Goal: Transaction & Acquisition: Book appointment/travel/reservation

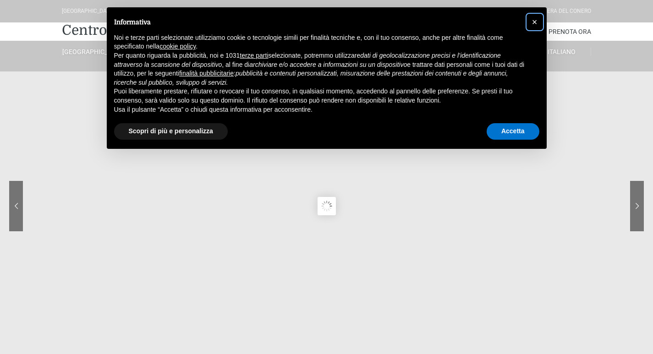
click at [532, 22] on span "×" at bounding box center [534, 22] width 5 height 10
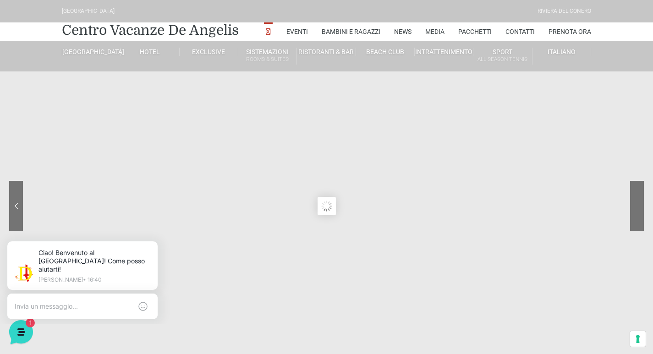
click at [633, 207] on div at bounding box center [602, 213] width 82 height 64
click at [633, 207] on sr7-nav-img-live at bounding box center [602, 206] width 82 height 50
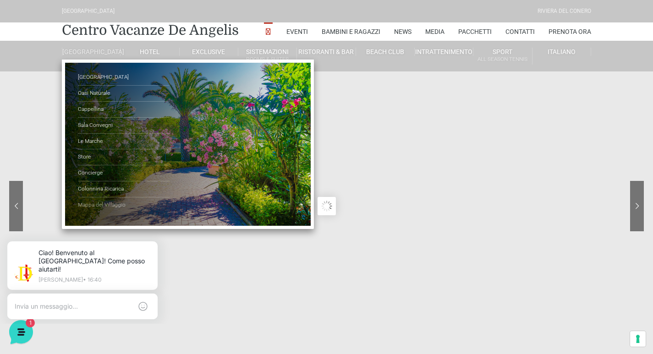
click at [105, 208] on link "Mappa del Villaggio" at bounding box center [124, 205] width 92 height 16
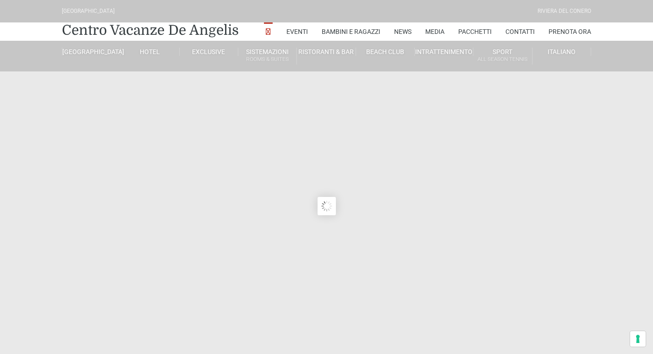
type input "23/08/2025"
type input "24/08/2025"
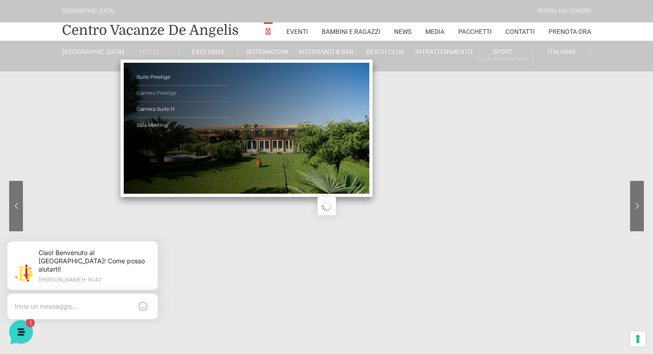
click at [169, 96] on link "Camera Prestige" at bounding box center [183, 94] width 92 height 16
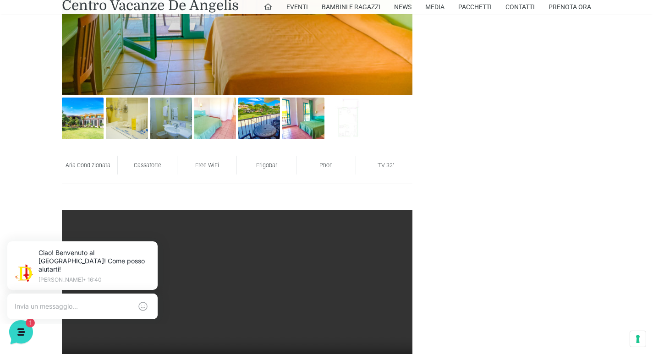
scroll to position [550, 0]
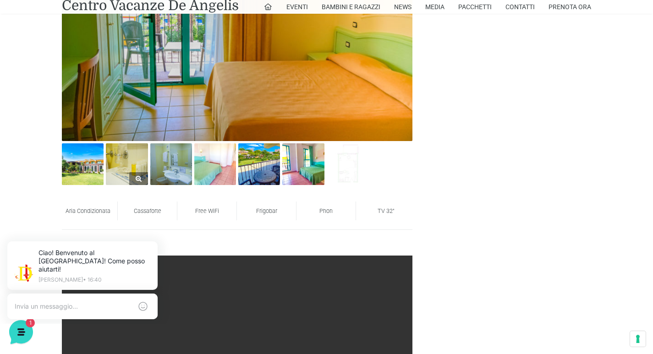
click at [122, 180] on img at bounding box center [127, 164] width 42 height 42
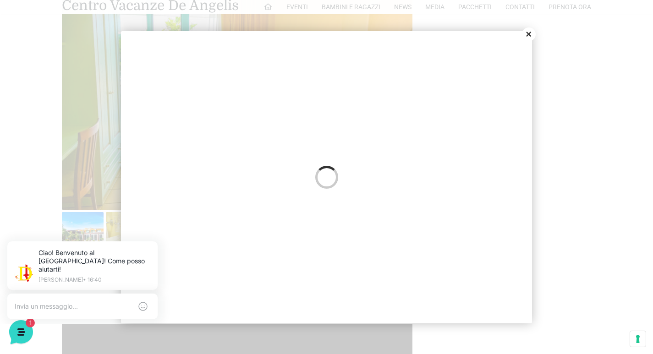
scroll to position [458, 0]
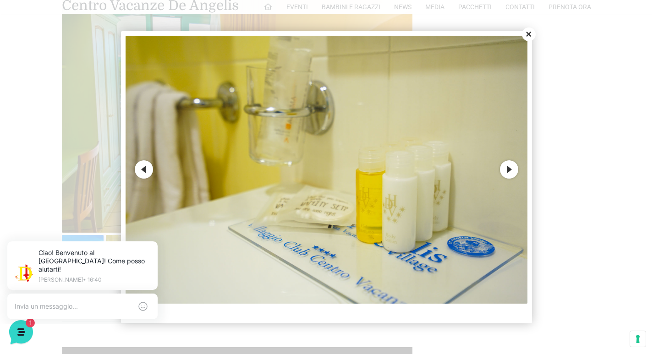
click at [515, 173] on button "Next" at bounding box center [509, 169] width 18 height 18
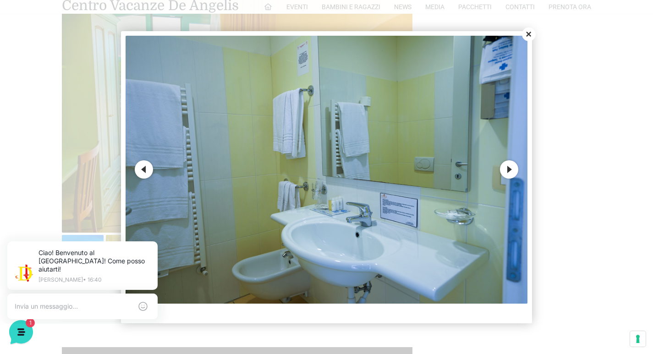
click at [515, 173] on button "Next" at bounding box center [509, 169] width 18 height 18
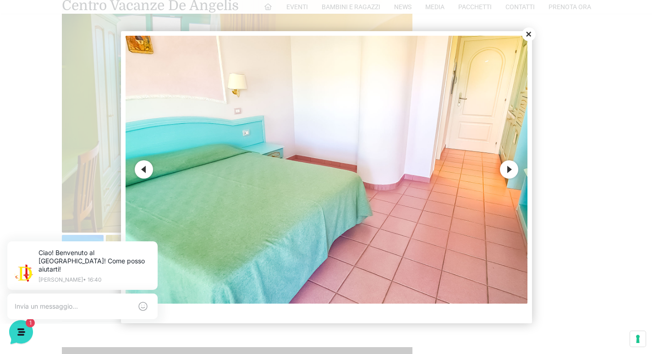
click at [515, 173] on button "Next" at bounding box center [509, 169] width 18 height 18
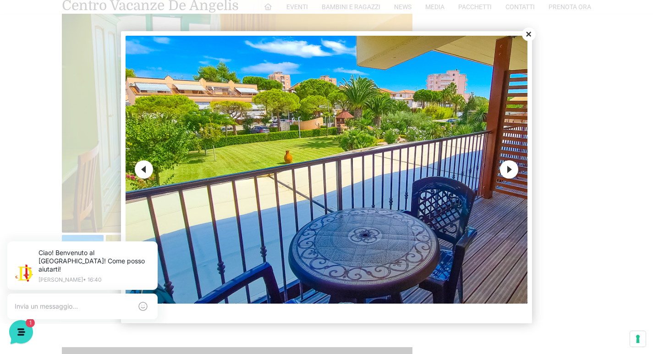
click at [515, 173] on button "Next" at bounding box center [509, 169] width 18 height 18
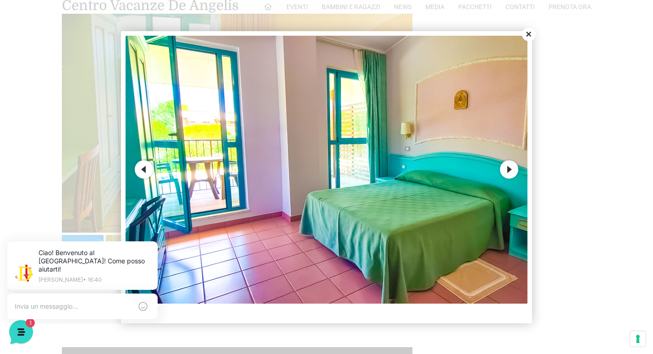
click at [525, 33] on button "Close" at bounding box center [529, 34] width 14 height 14
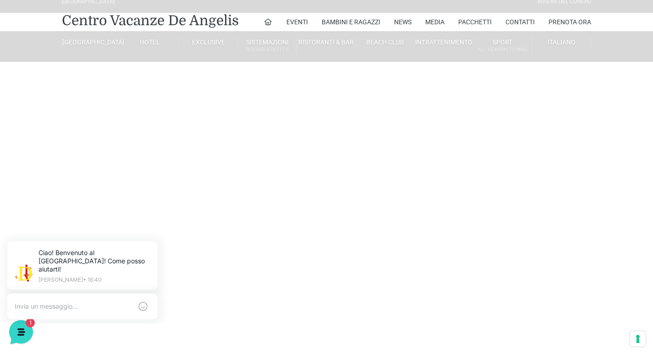
scroll to position [0, 0]
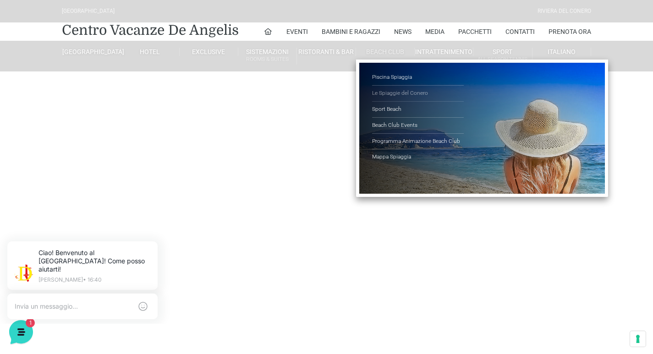
click at [403, 91] on link "Le Spiaggie del Conero" at bounding box center [418, 94] width 92 height 16
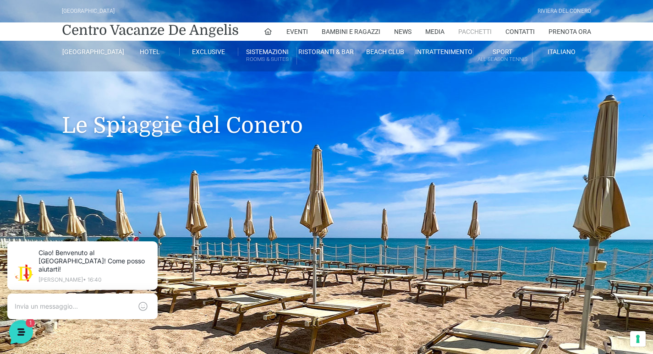
click at [472, 33] on link "Pacchetti" at bounding box center [474, 31] width 33 height 18
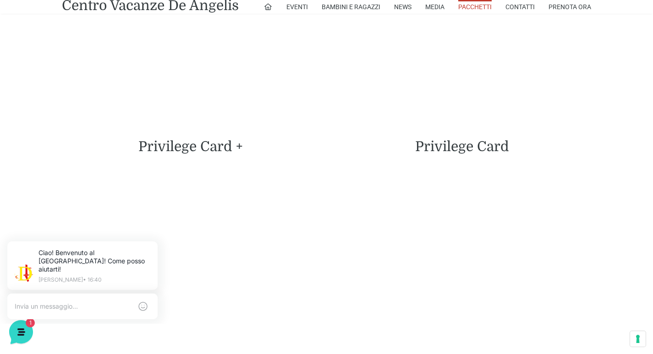
scroll to position [2108, 0]
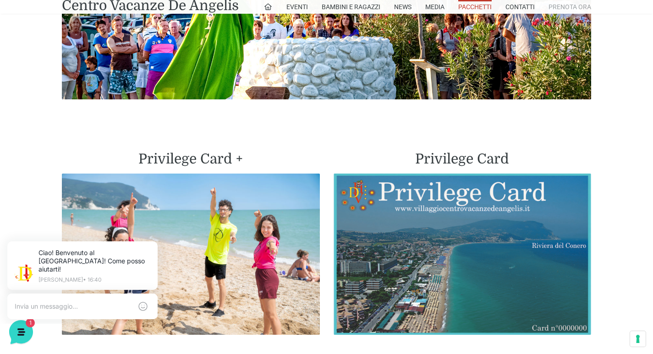
click at [579, 10] on link "Prenota Ora" at bounding box center [569, 7] width 43 height 14
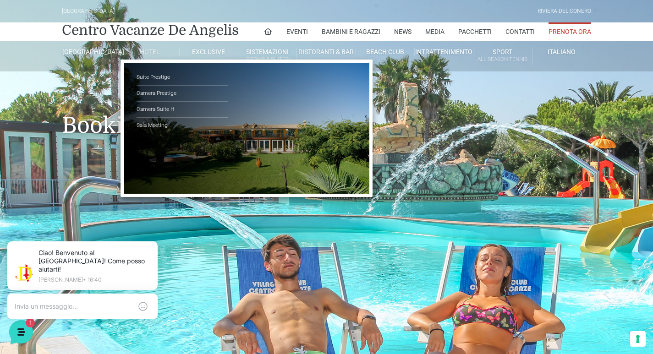
click at [149, 54] on link "Hotel" at bounding box center [149, 52] width 59 height 8
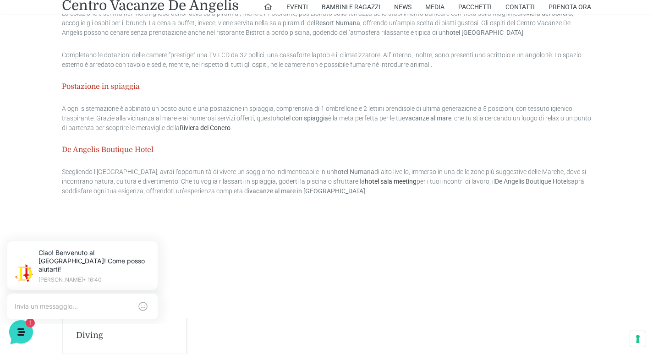
scroll to position [1795, 0]
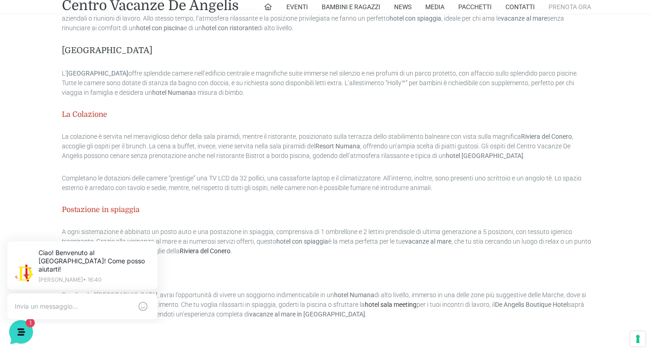
click at [581, 5] on link "Prenota Ora" at bounding box center [569, 7] width 43 height 14
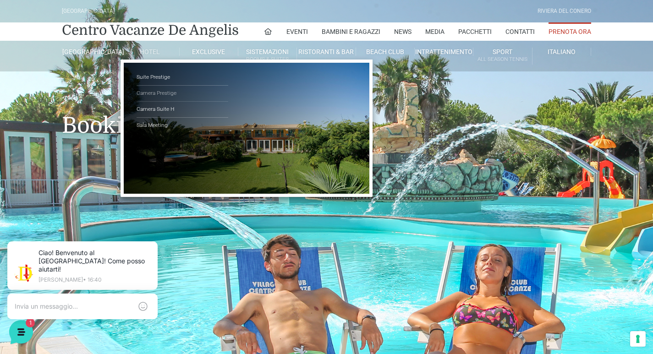
click at [167, 96] on link "Camera Prestige" at bounding box center [183, 94] width 92 height 16
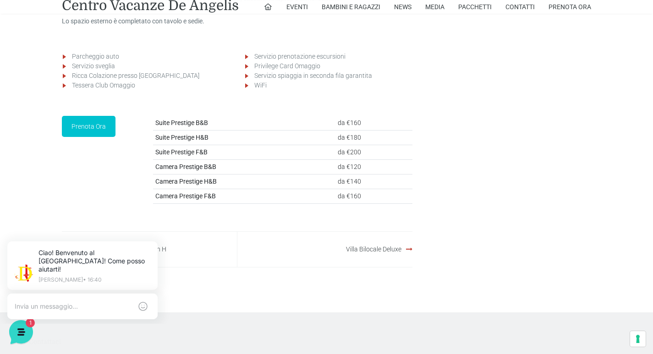
scroll to position [1329, 0]
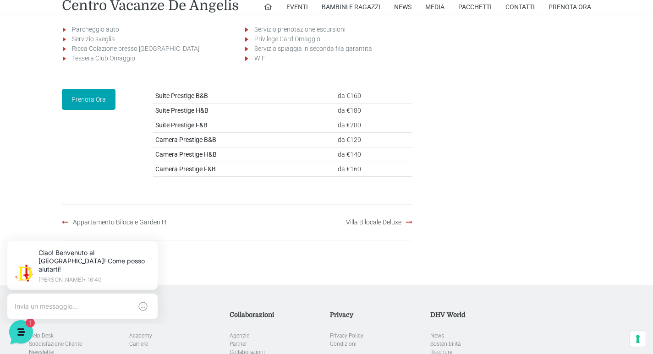
click at [98, 110] on link "Prenota Ora" at bounding box center [89, 99] width 54 height 21
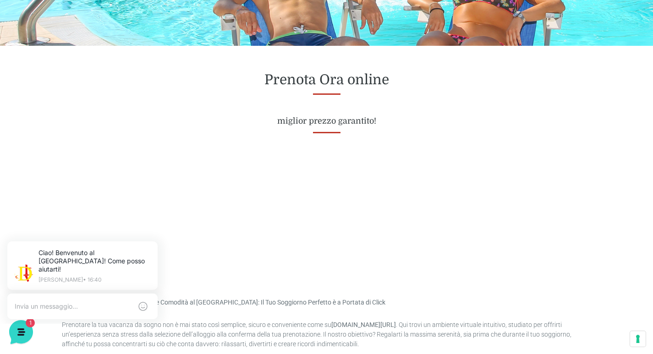
scroll to position [367, 0]
